Goal: Transaction & Acquisition: Register for event/course

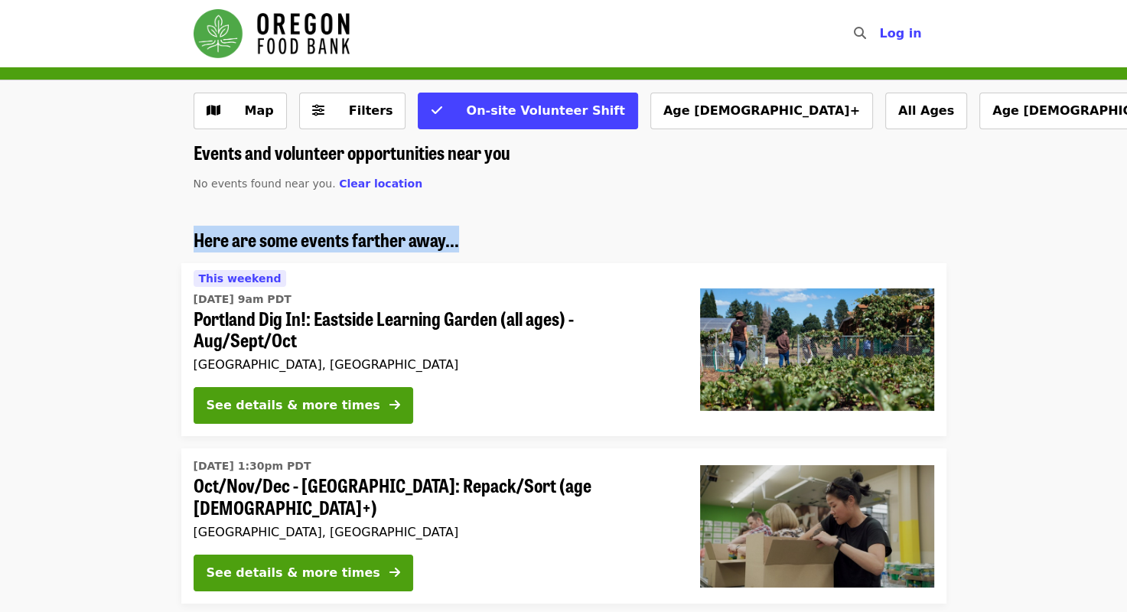
drag, startPoint x: 1125, startPoint y: 177, endPoint x: 1131, endPoint y: 206, distance: 28.8
click at [1126, 206] on html "Skip to content ​ Log in Map Filters On-site Volunteer Shift Age [DEMOGRAPHIC_D…" at bounding box center [563, 306] width 1127 height 612
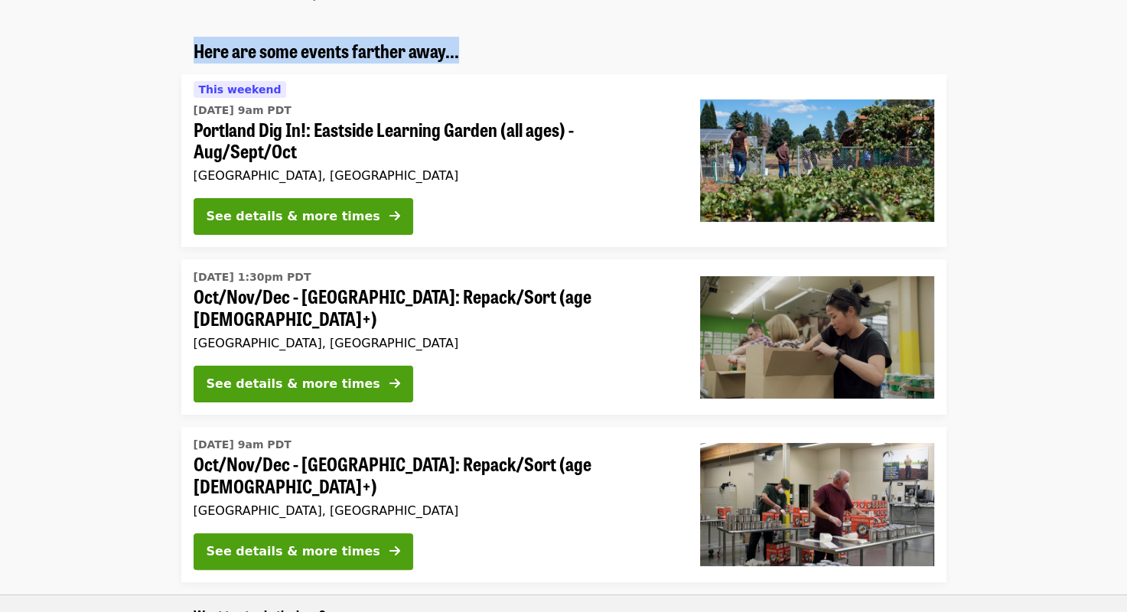
scroll to position [223, 0]
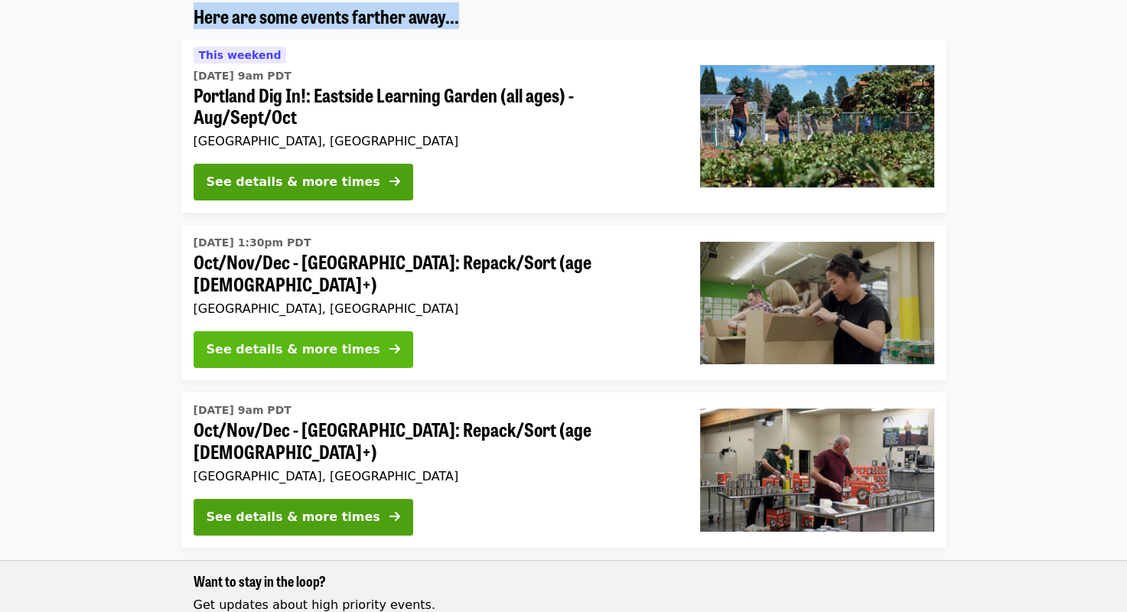
click at [260, 340] on div "See details & more times" at bounding box center [294, 349] width 174 height 18
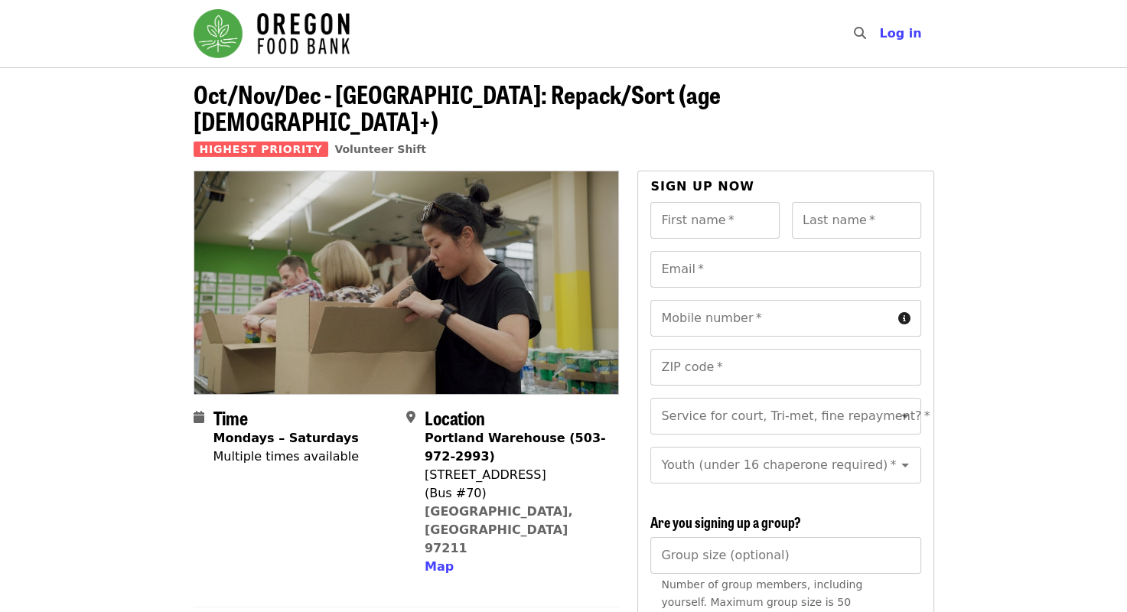
click at [0, 45] on html "Skip to content ​ Log in Oct/Nov/Dec - [GEOGRAPHIC_DATA]: Repack/Sort (age [DEM…" at bounding box center [563, 306] width 1127 height 612
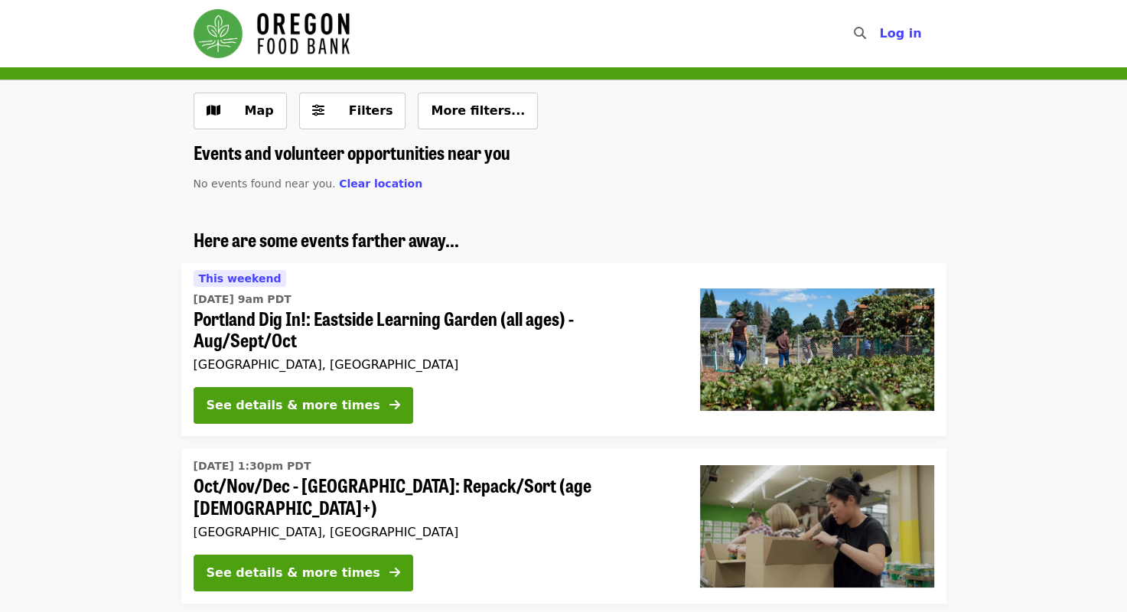
scroll to position [223, 0]
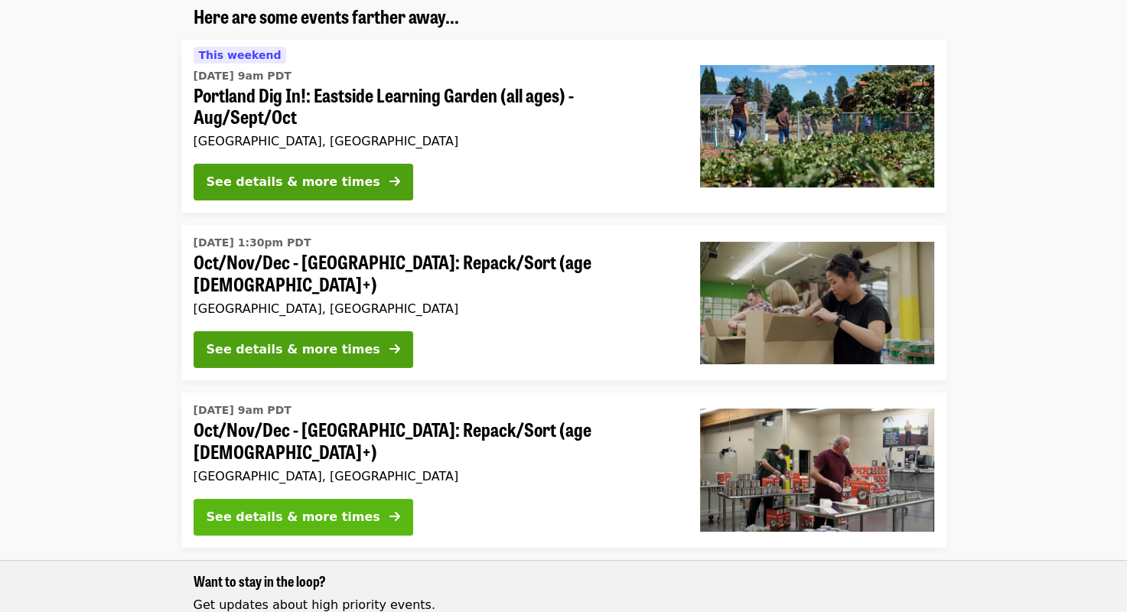
click at [284, 508] on div "See details & more times" at bounding box center [294, 517] width 174 height 18
